Goal: Information Seeking & Learning: Find contact information

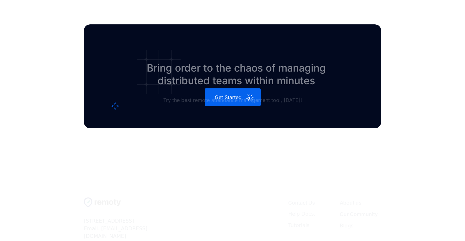
scroll to position [1790, 0]
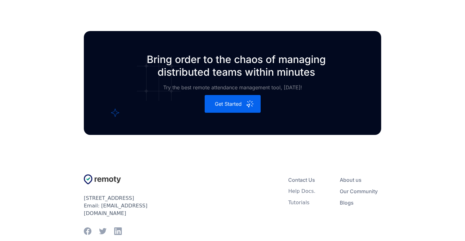
click at [308, 180] on div "Contact Us" at bounding box center [301, 179] width 27 height 6
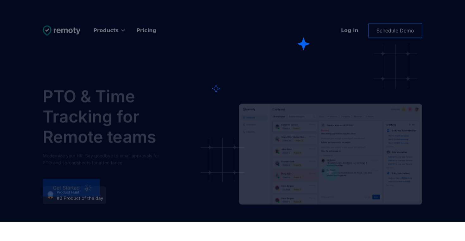
scroll to position [1764, 0]
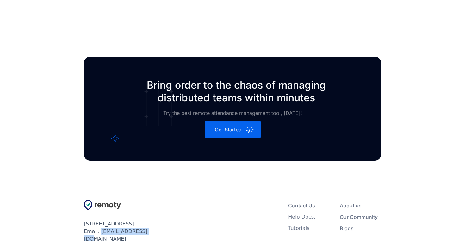
drag, startPoint x: 148, startPoint y: 205, endPoint x: 100, endPoint y: 205, distance: 48.1
click at [100, 220] on div "55 East, 3rd Avenue, San Mateo, CA 94401 Email: support@remoty.dev" at bounding box center [134, 231] width 101 height 23
copy div "[EMAIL_ADDRESS][DOMAIN_NAME]"
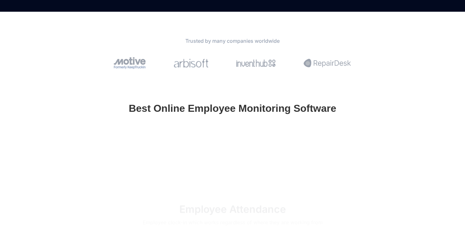
scroll to position [0, 0]
